Goal: Transaction & Acquisition: Purchase product/service

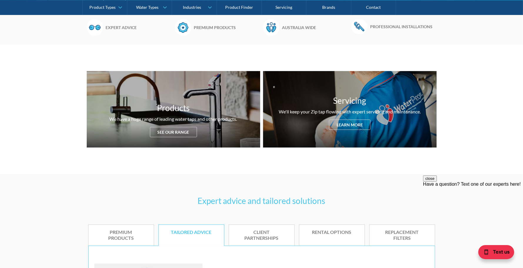
scroll to position [265, 0]
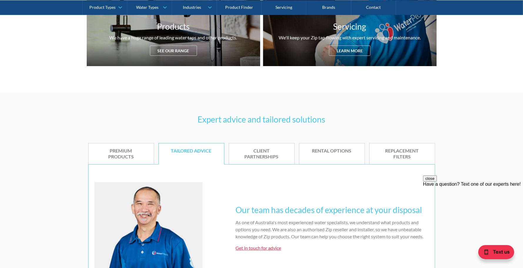
click at [402, 153] on div "Replacement filters" at bounding box center [403, 154] width 48 height 12
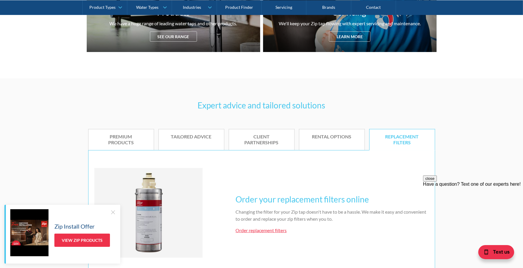
scroll to position [441, 0]
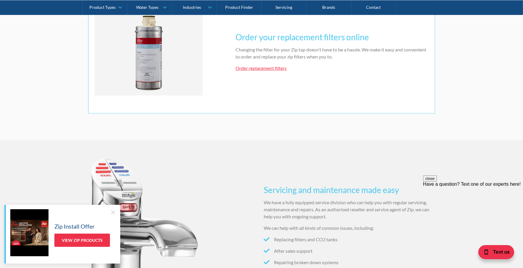
click at [267, 69] on link "Order replacement filters" at bounding box center [261, 68] width 51 height 6
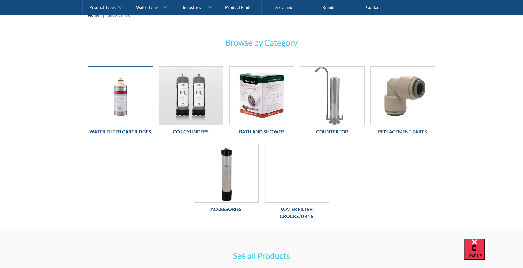
click at [119, 95] on img at bounding box center [121, 96] width 64 height 58
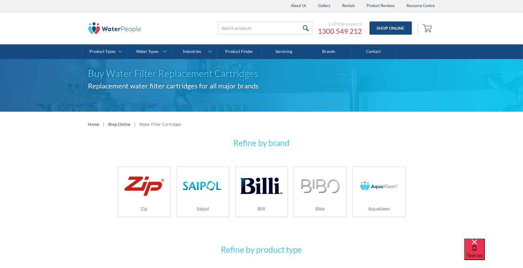
click at [143, 186] on img at bounding box center [144, 186] width 42 height 25
